Goal: Information Seeking & Learning: Check status

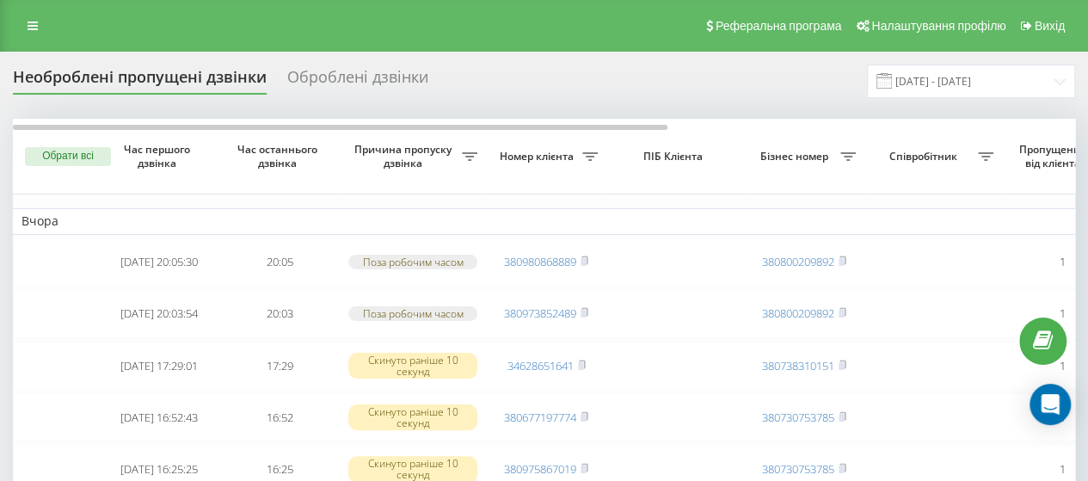
click at [387, 89] on div "Оброблені дзвінки" at bounding box center [357, 81] width 141 height 27
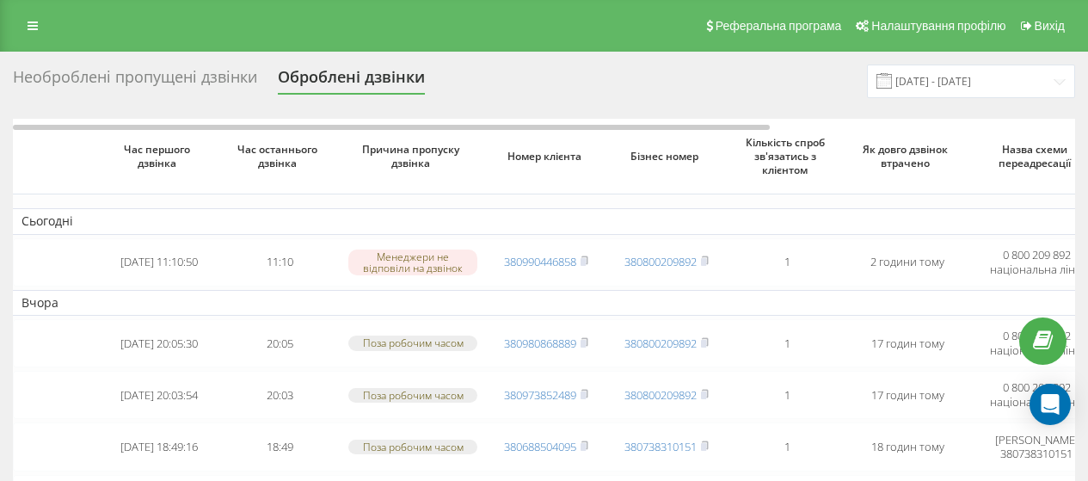
click at [208, 78] on div "Необроблені пропущені дзвінки" at bounding box center [135, 81] width 244 height 27
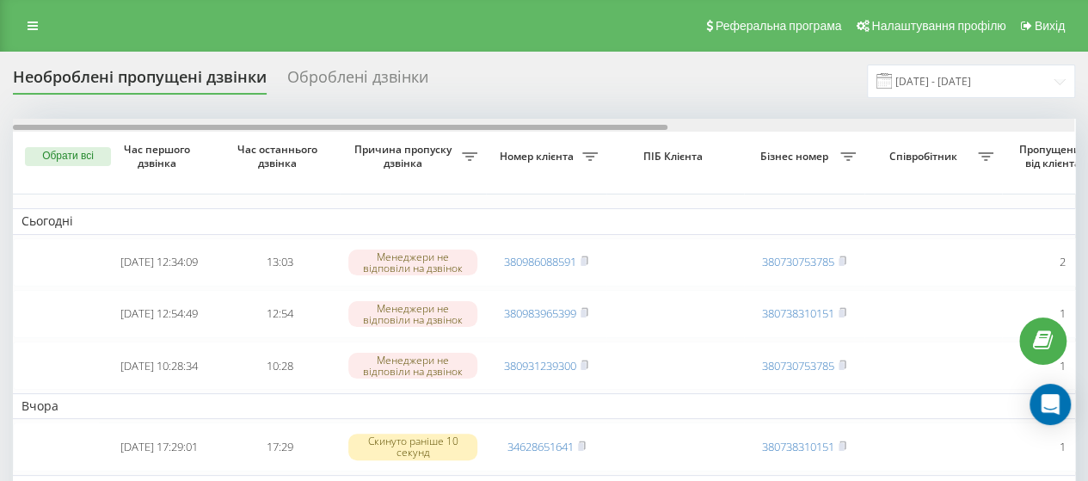
drag, startPoint x: 613, startPoint y: 128, endPoint x: 524, endPoint y: 141, distance: 89.5
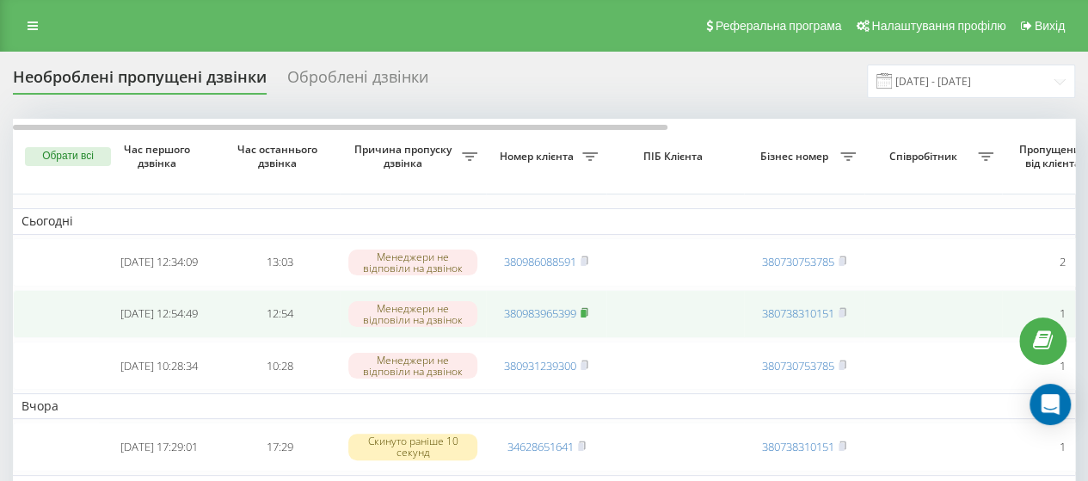
click at [588, 312] on icon at bounding box center [585, 312] width 8 height 10
